Goal: Task Accomplishment & Management: Complete application form

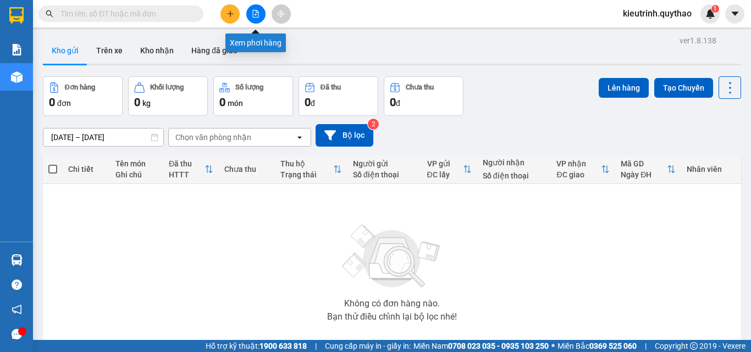
click at [260, 18] on button at bounding box center [255, 13] width 19 height 19
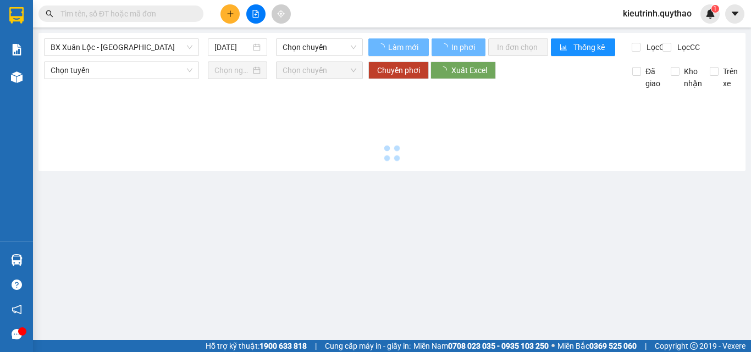
type input "[DATE]"
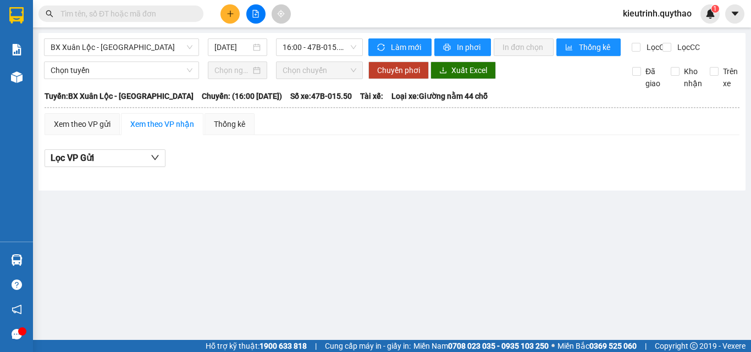
click at [153, 13] on input "text" at bounding box center [125, 14] width 130 height 12
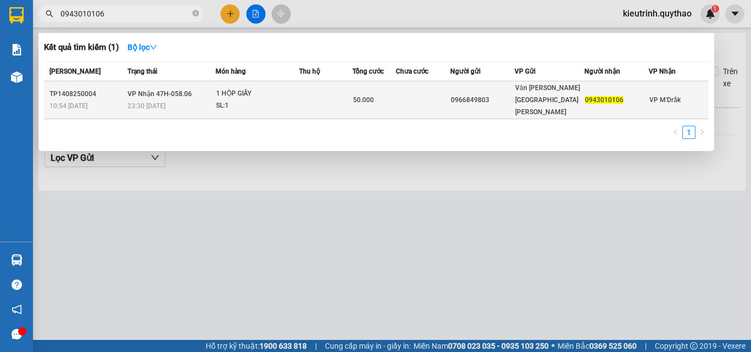
type input "0943010106"
click at [264, 90] on div "1 HỘP GIẤY" at bounding box center [257, 94] width 82 height 12
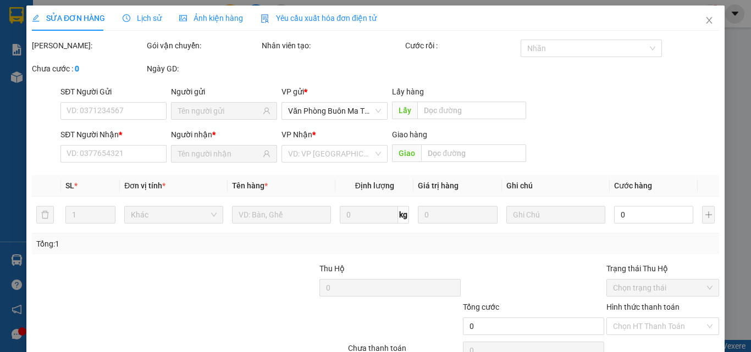
type input "0966849803"
type input "0943010106"
type input "50.000"
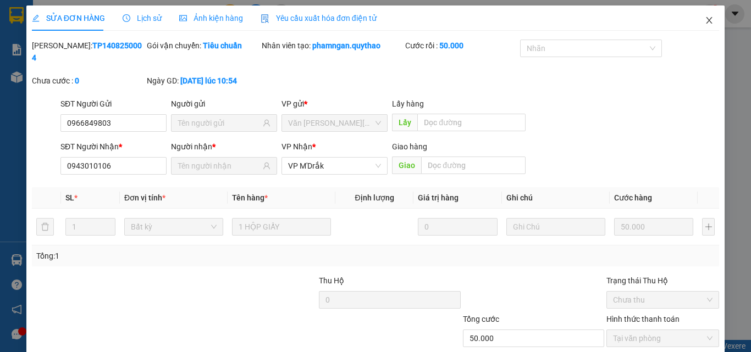
click at [704, 21] on icon "close" at bounding box center [708, 20] width 9 height 9
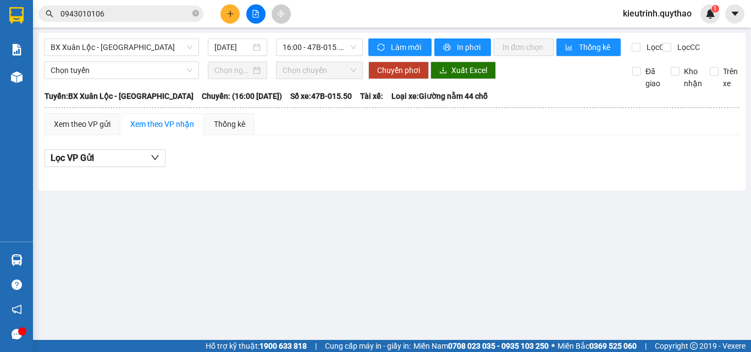
click at [145, 12] on input "0943010106" at bounding box center [125, 14] width 130 height 12
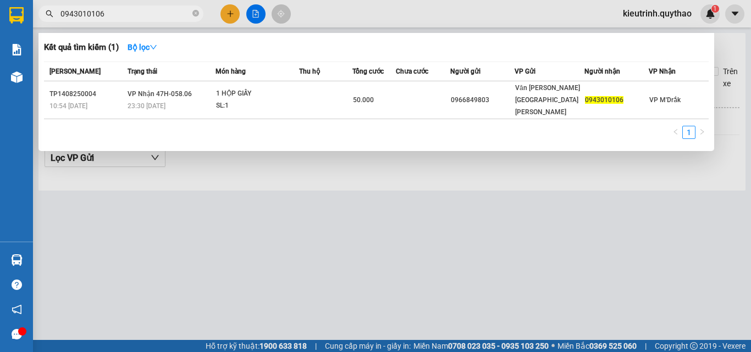
click at [484, 20] on div at bounding box center [375, 176] width 751 height 352
click at [111, 10] on input "0943010106" at bounding box center [125, 14] width 130 height 12
drag, startPoint x: 142, startPoint y: 16, endPoint x: 60, endPoint y: 16, distance: 81.9
click at [60, 16] on span "0943010106" at bounding box center [120, 13] width 165 height 16
drag, startPoint x: 60, startPoint y: 16, endPoint x: 117, endPoint y: 12, distance: 57.4
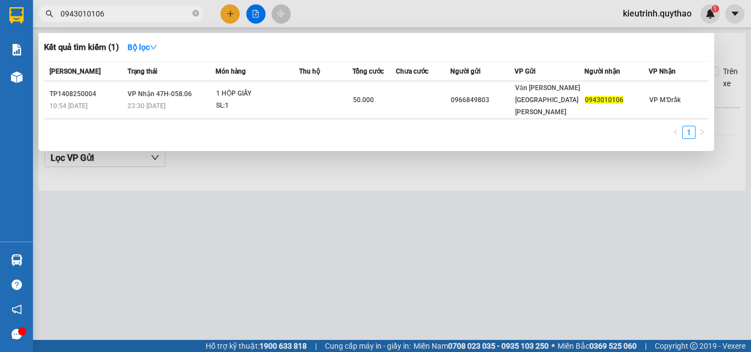
click at [160, 7] on span "0943010106" at bounding box center [120, 13] width 165 height 16
paste input "text"
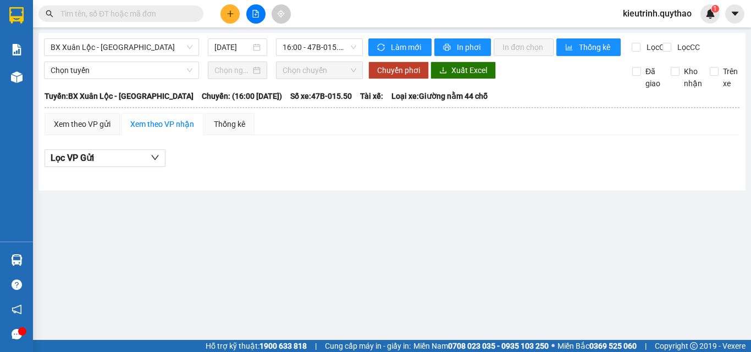
click at [98, 102] on span "Tuyến: BX Xuân Lộc - BX Sơn Hoà" at bounding box center [119, 96] width 149 height 12
click at [91, 12] on input "text" at bounding box center [125, 14] width 130 height 12
paste input "0913585517"
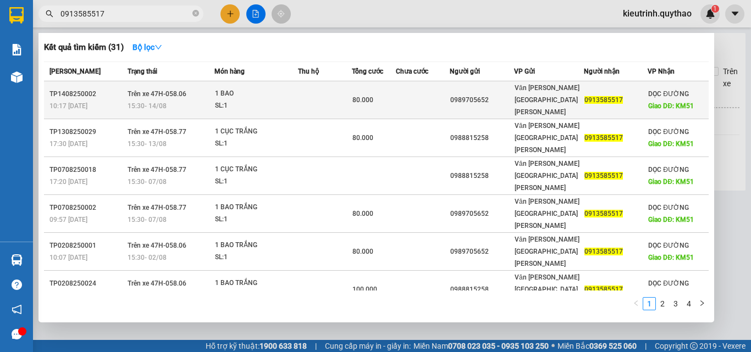
type input "0913585517"
click at [621, 95] on div "0913585517" at bounding box center [615, 101] width 63 height 12
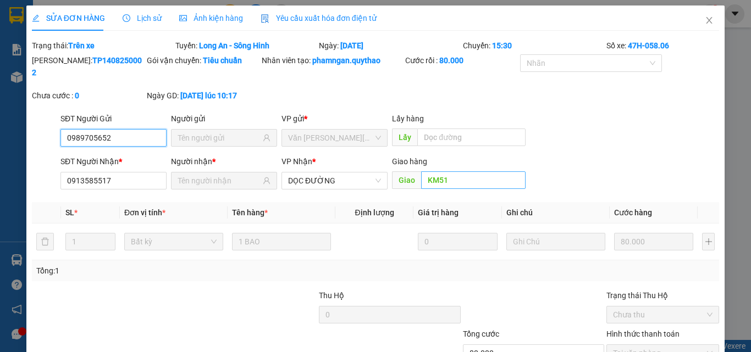
type input "0989705652"
type input "0913585517"
type input "KM51"
type input "80.000"
click at [704, 23] on icon "close" at bounding box center [708, 20] width 9 height 9
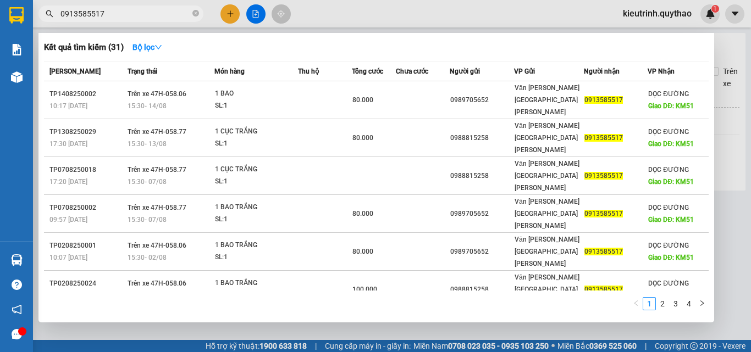
click at [159, 15] on input "0913585517" at bounding box center [125, 14] width 130 height 12
click at [198, 14] on icon "close-circle" at bounding box center [195, 13] width 7 height 7
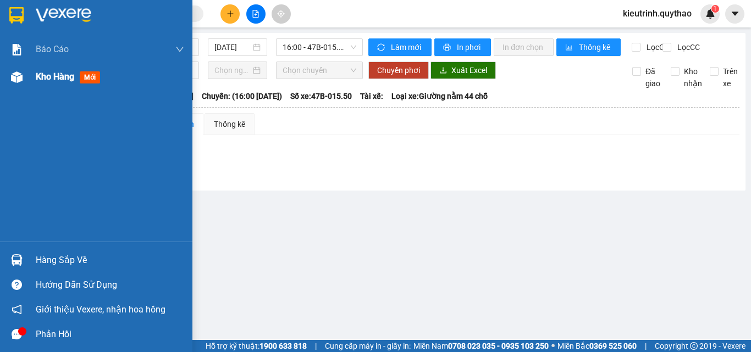
click at [48, 85] on div "Kho hàng mới" at bounding box center [110, 76] width 148 height 27
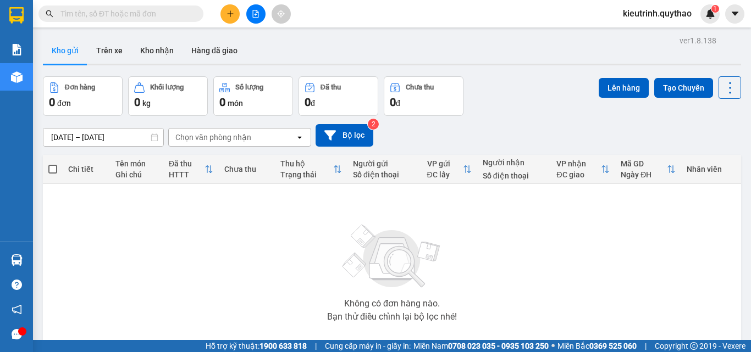
click at [76, 12] on input "text" at bounding box center [125, 14] width 130 height 12
paste input "0943010106"
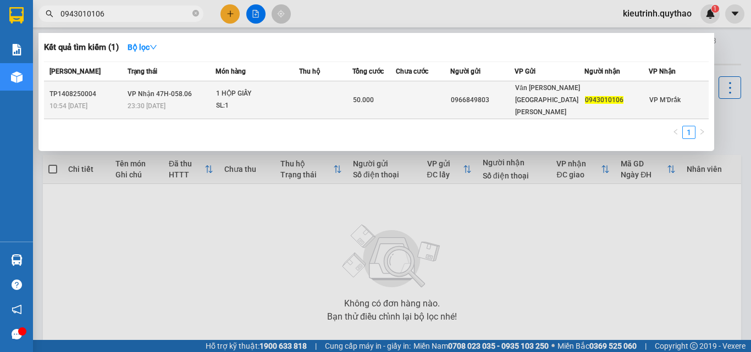
type input "0943010106"
click at [302, 90] on td at bounding box center [326, 100] width 54 height 38
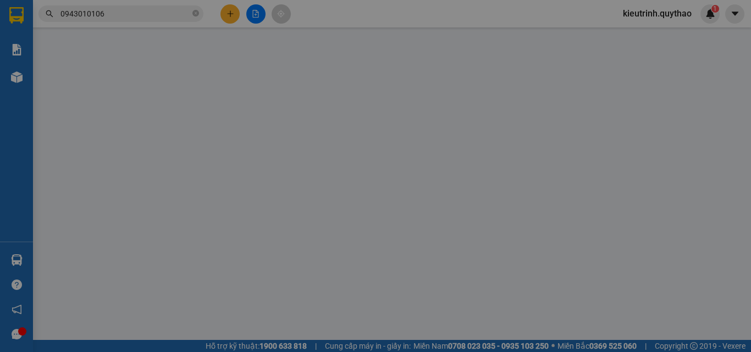
type input "0966849803"
type input "0943010106"
type input "50.000"
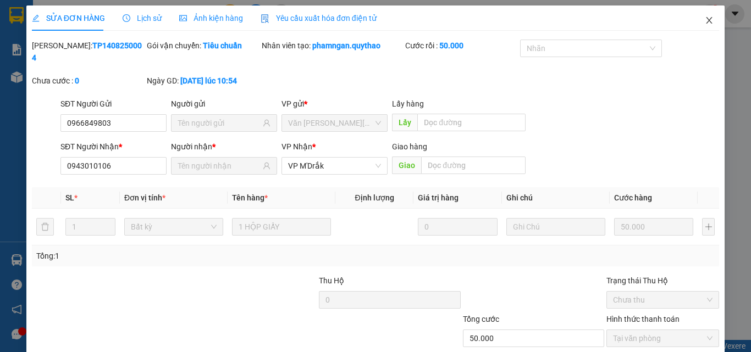
click at [706, 22] on icon "close" at bounding box center [709, 20] width 6 height 7
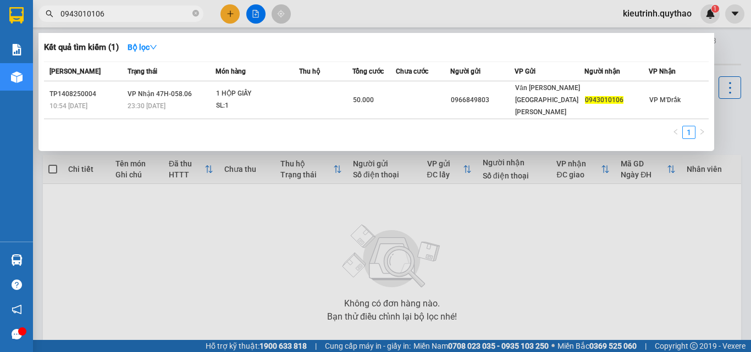
click at [135, 9] on input "0943010106" at bounding box center [125, 14] width 130 height 12
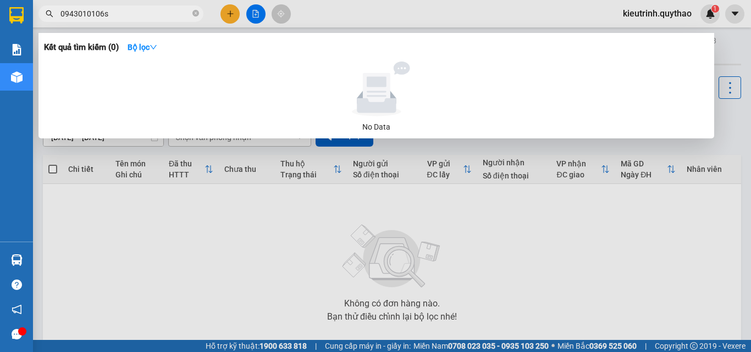
type input "0943010106"
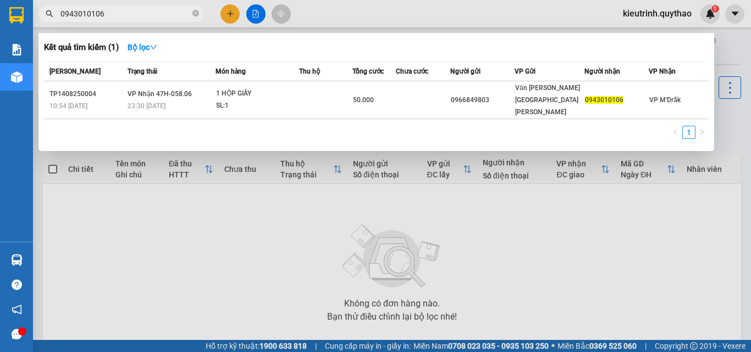
click at [356, 31] on div at bounding box center [375, 176] width 751 height 352
click at [122, 13] on input "0943010106" at bounding box center [125, 14] width 130 height 12
click at [354, 7] on div at bounding box center [375, 176] width 751 height 352
click at [160, 7] on span "0943010106" at bounding box center [120, 13] width 165 height 16
